Goal: Transaction & Acquisition: Download file/media

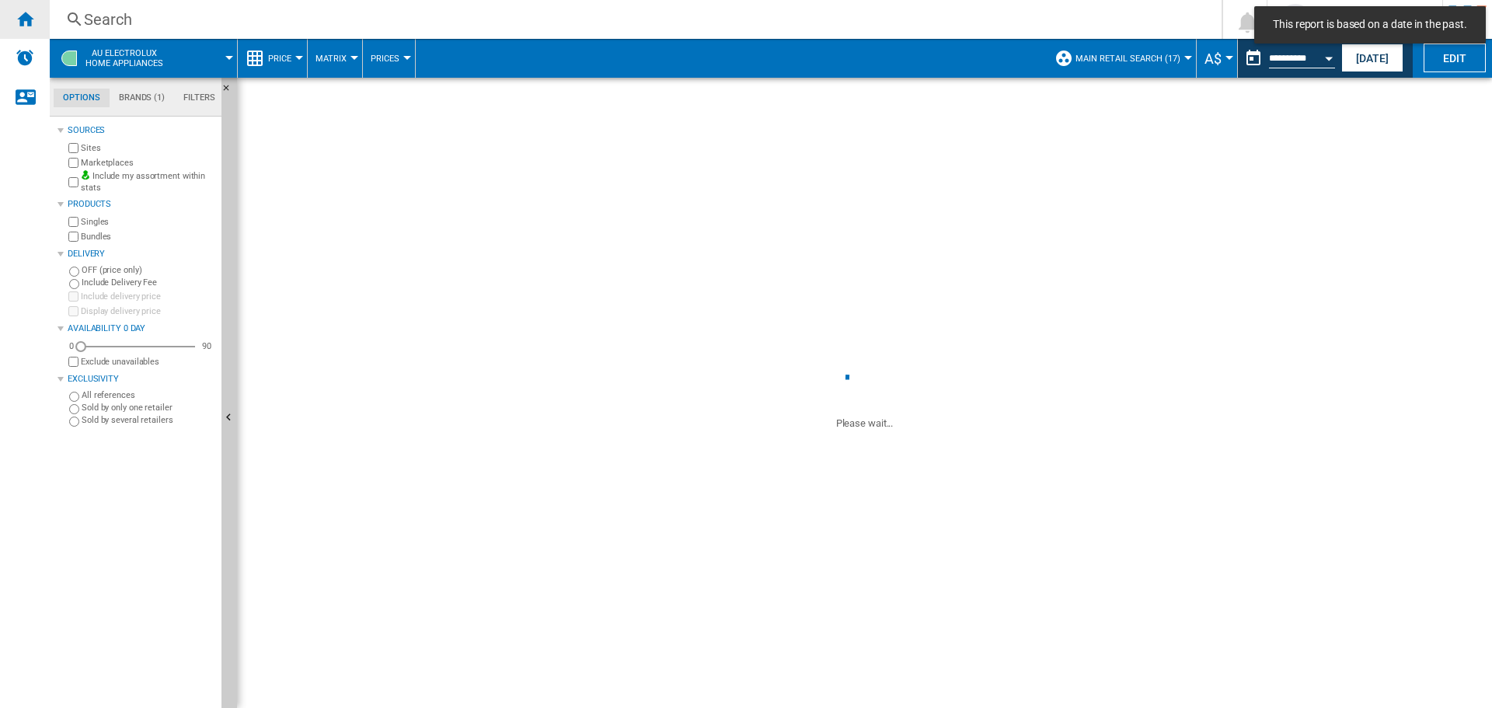
click at [27, 21] on ng-md-icon "Home" at bounding box center [25, 18] width 19 height 19
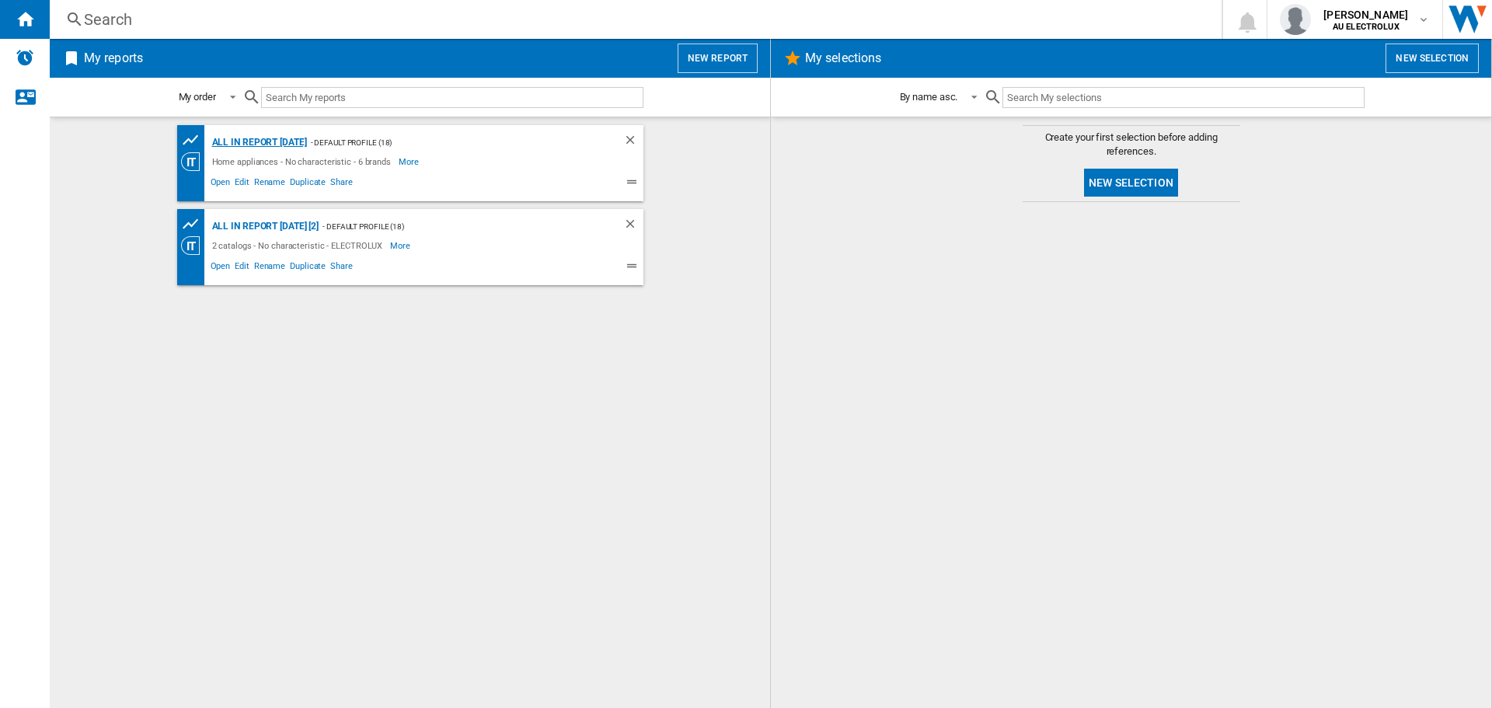
click at [271, 134] on div "All in report [DATE]" at bounding box center [257, 142] width 99 height 19
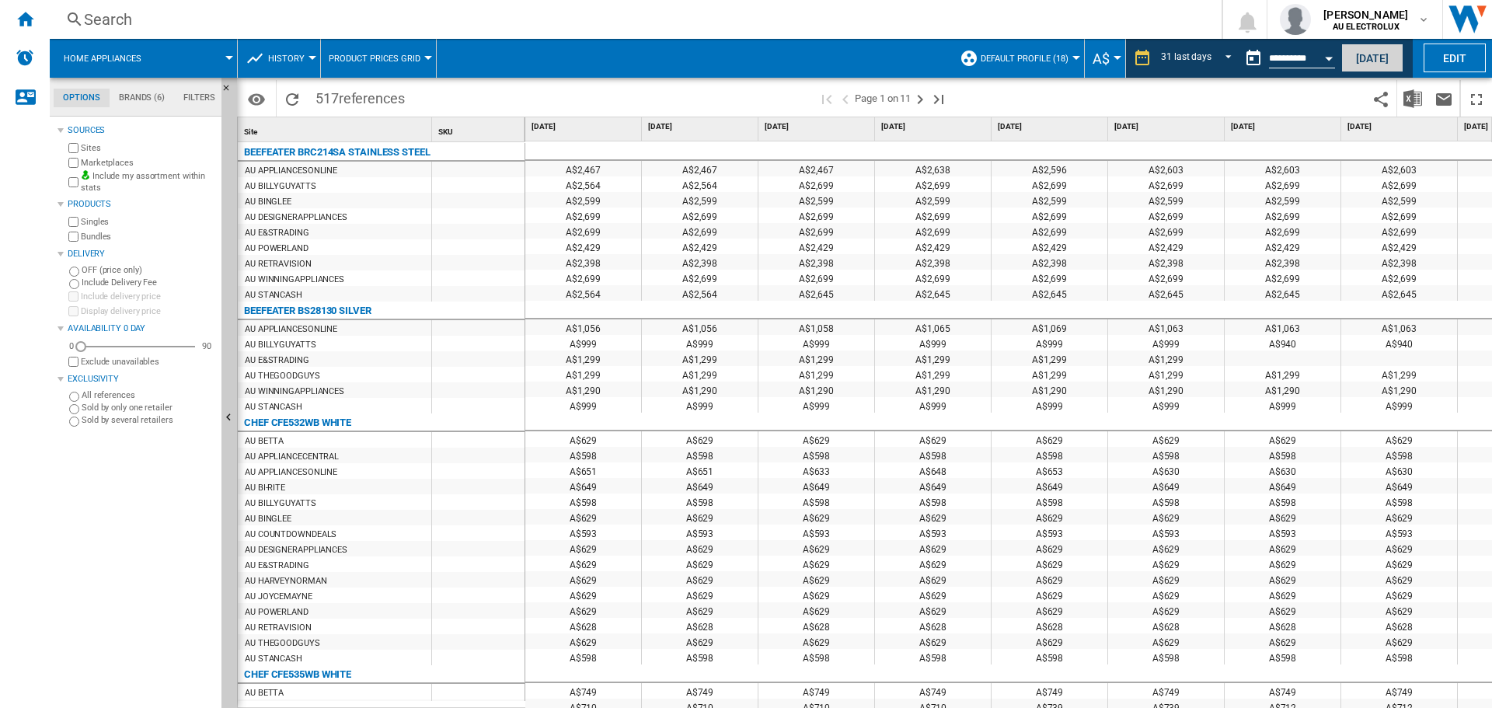
click at [1381, 53] on button "[DATE]" at bounding box center [1372, 58] width 62 height 29
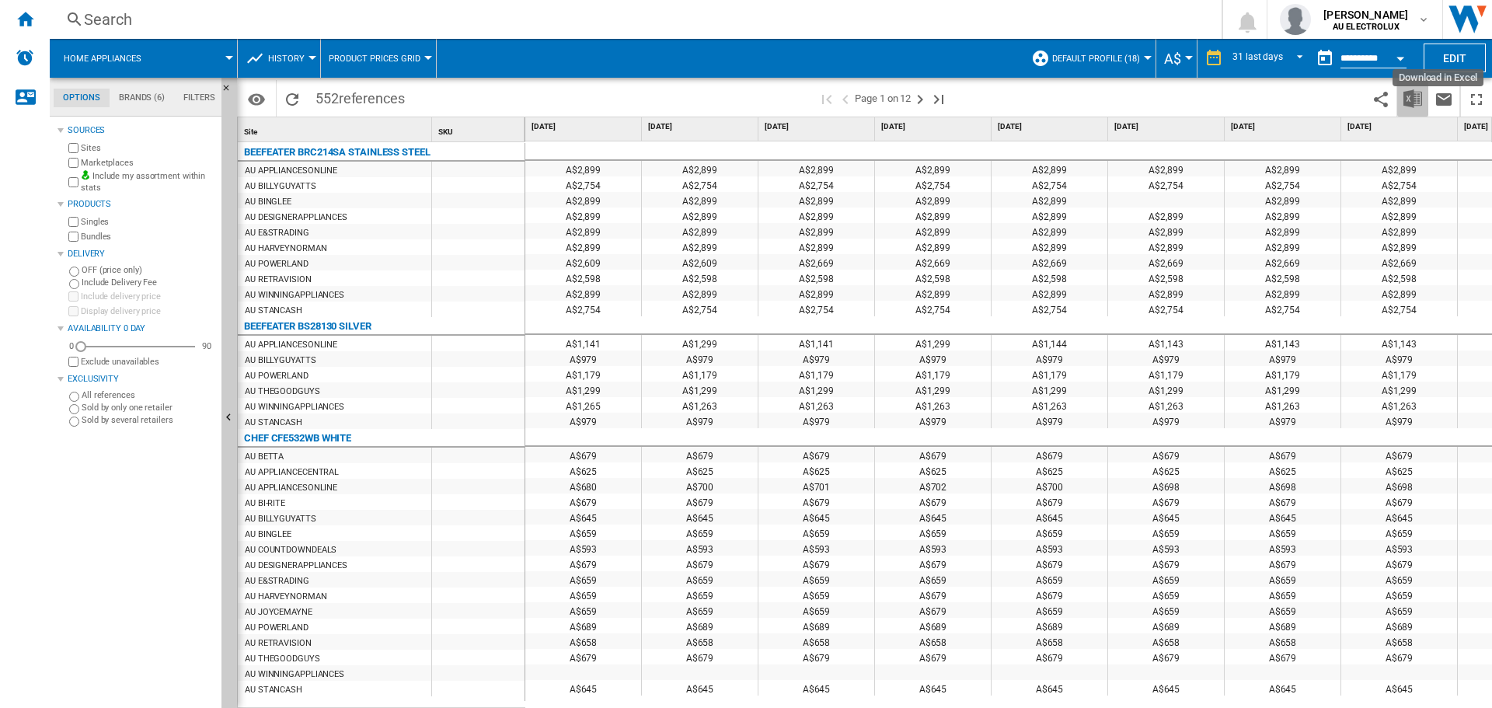
click at [1409, 99] on img "Download in Excel" at bounding box center [1412, 98] width 19 height 19
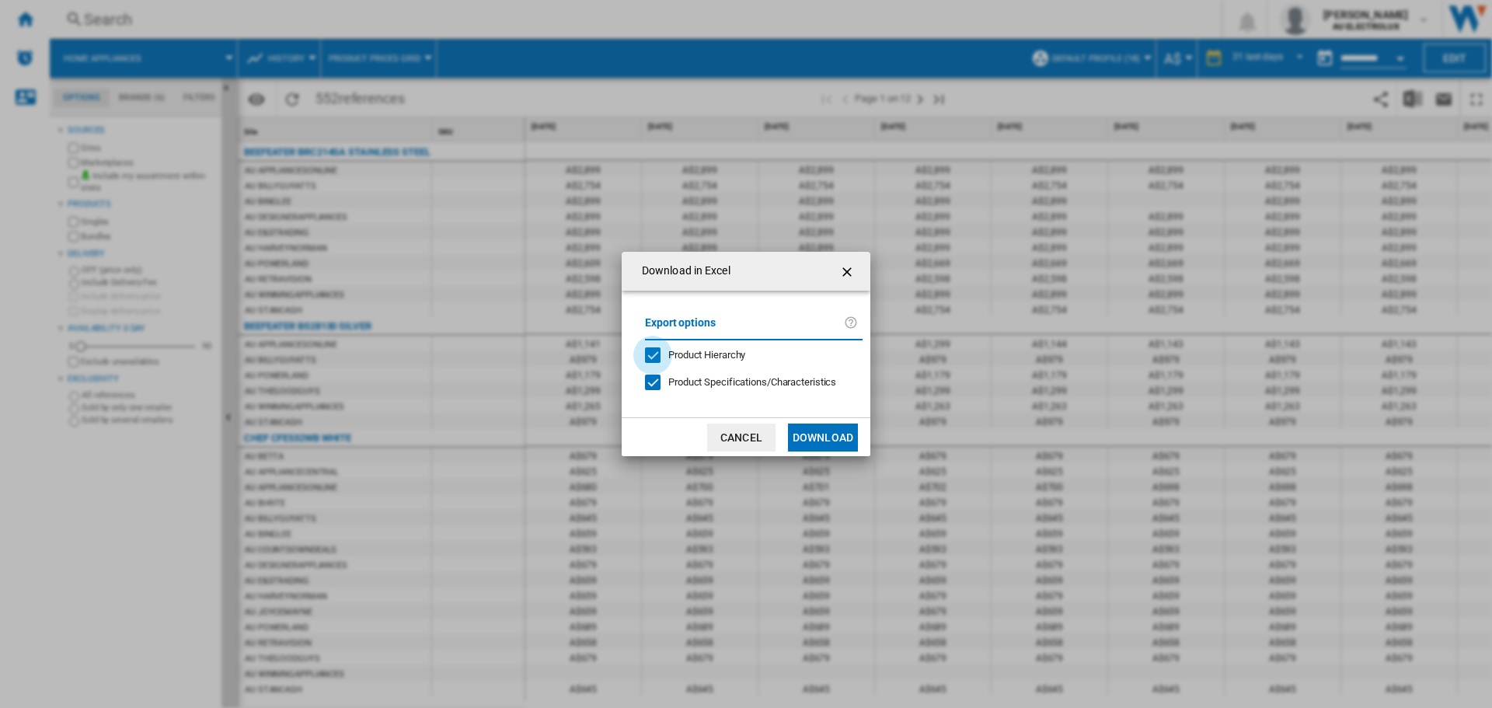
click at [653, 354] on div "Product Hierarchy" at bounding box center [653, 355] width 16 height 16
click at [651, 375] on div at bounding box center [653, 383] width 16 height 16
click at [824, 436] on button "Download" at bounding box center [823, 437] width 70 height 28
